Goal: Navigation & Orientation: Find specific page/section

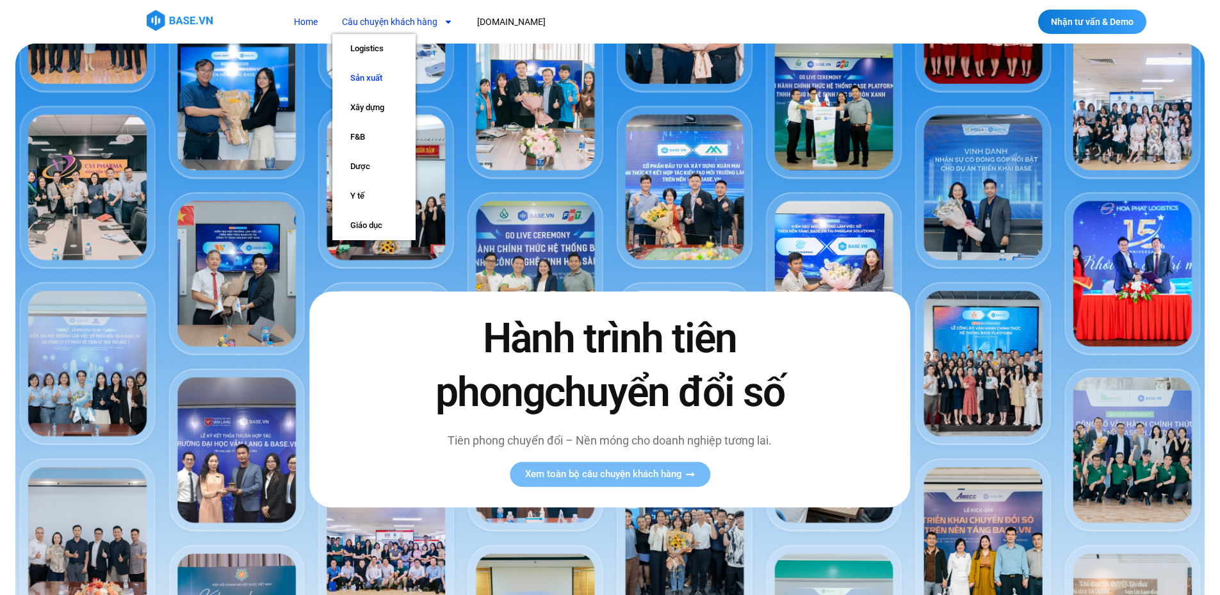
click at [364, 79] on link "Sản xuất" at bounding box center [373, 77] width 83 height 29
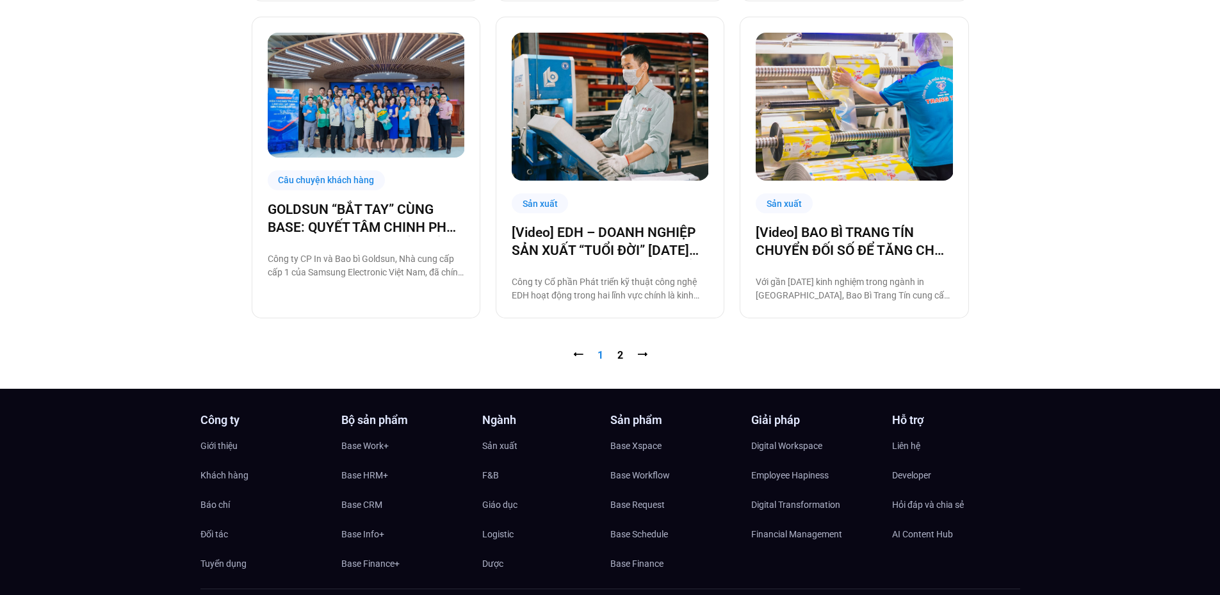
scroll to position [1473, 0]
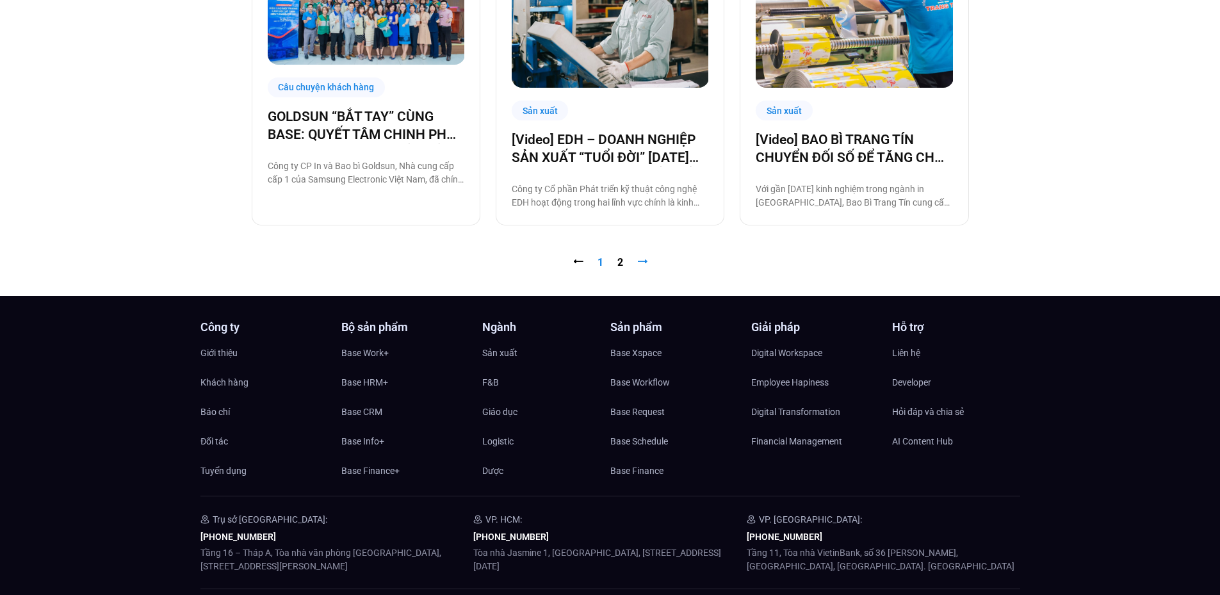
click at [644, 260] on link "⭢" at bounding box center [642, 262] width 10 height 12
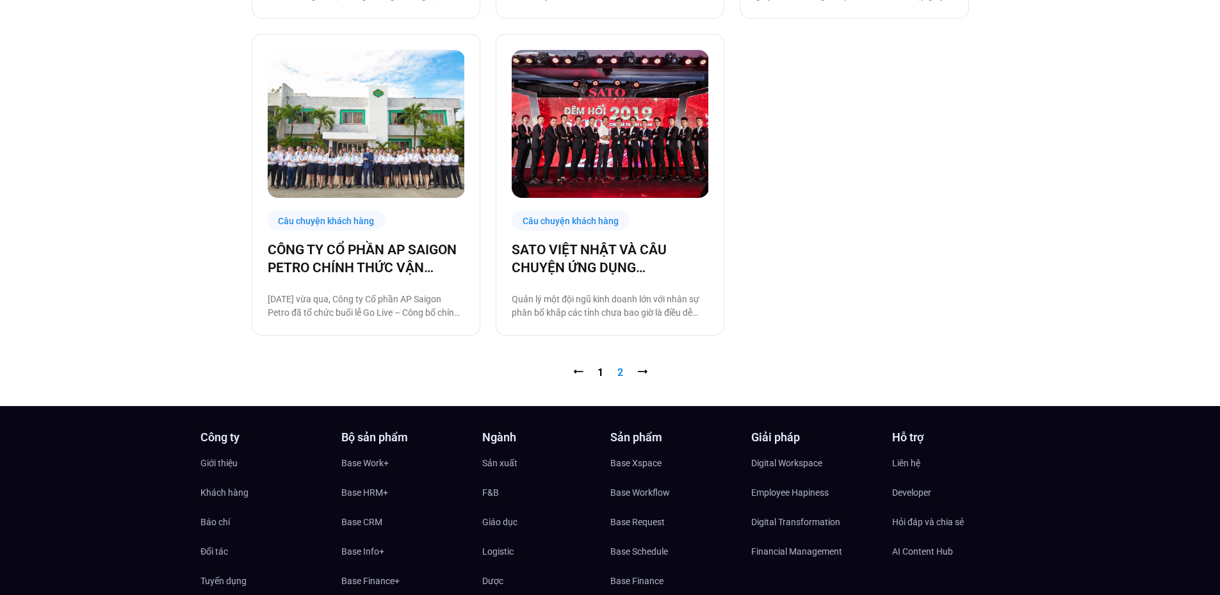
scroll to position [1153, 0]
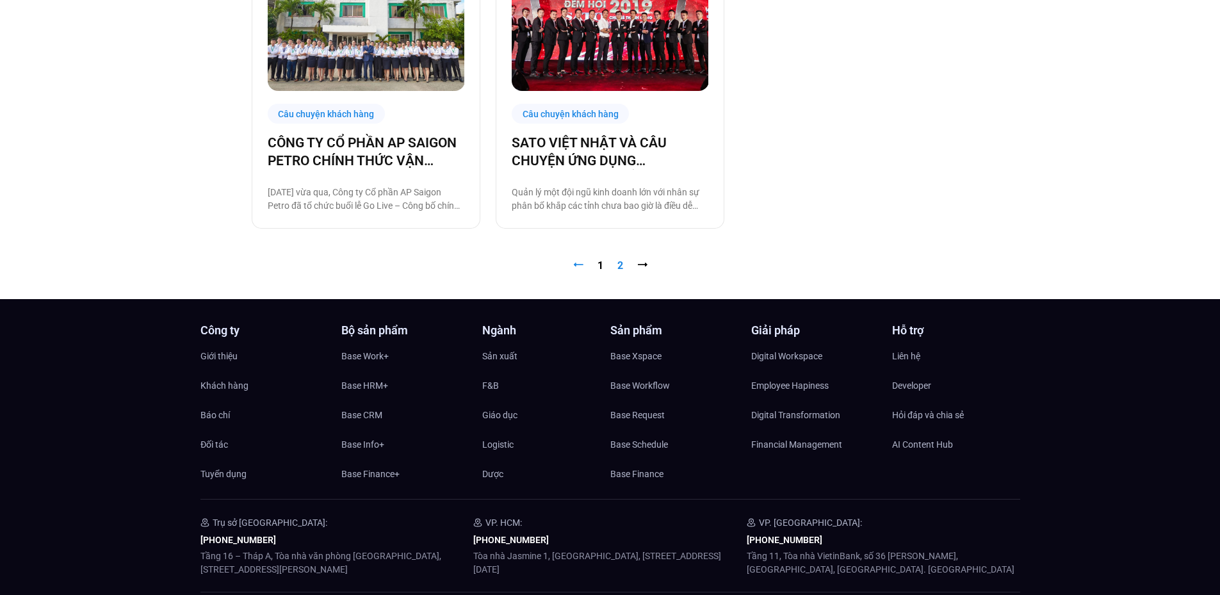
click at [578, 264] on link "⭠" at bounding box center [578, 265] width 10 height 12
